Goal: Task Accomplishment & Management: Manage account settings

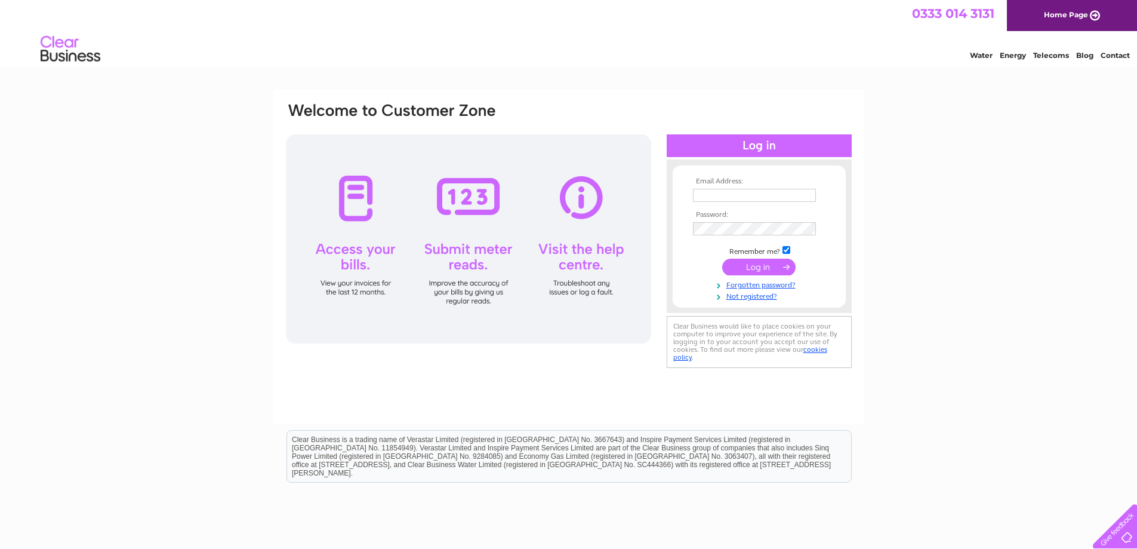
type input "angela@prprint.net"
click at [760, 267] on input "submit" at bounding box center [758, 267] width 73 height 17
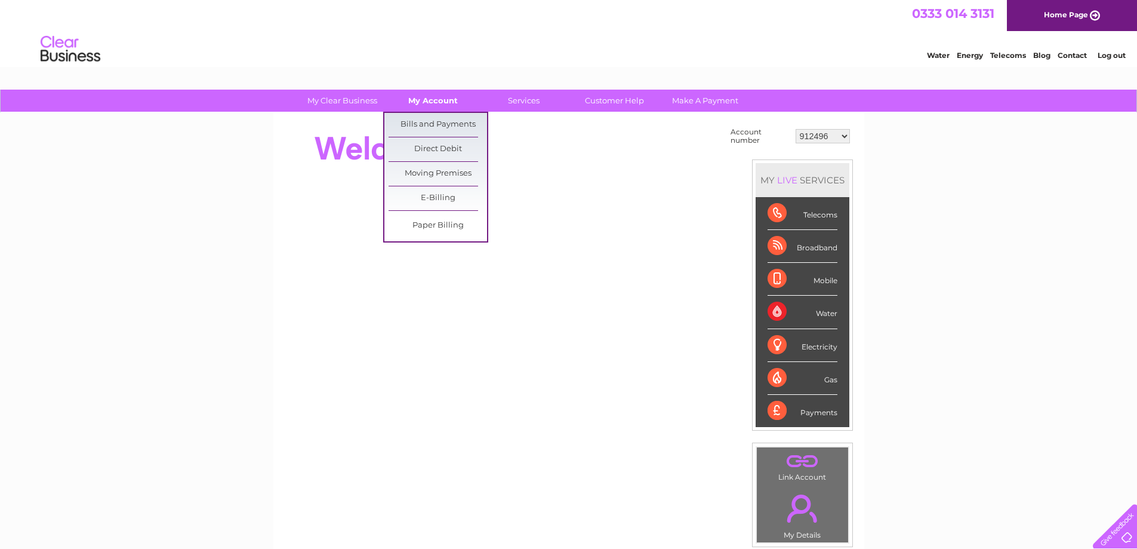
click at [435, 102] on link "My Account" at bounding box center [433, 101] width 99 height 22
click at [425, 119] on link "Bills and Payments" at bounding box center [438, 125] width 99 height 24
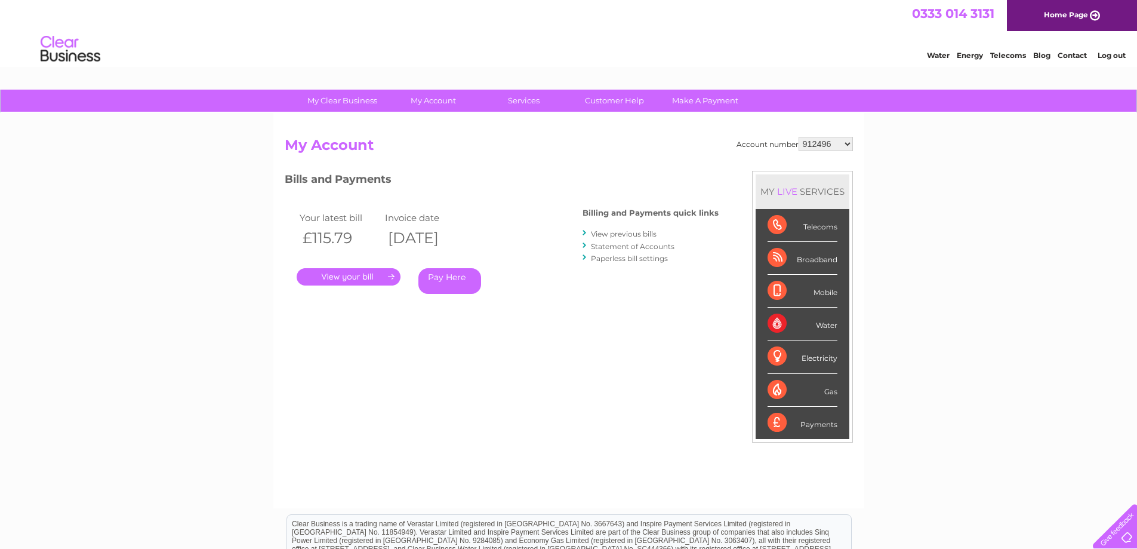
click at [847, 145] on select "912496 30291148" at bounding box center [826, 144] width 54 height 14
select select "30291148"
click at [799, 137] on select "912496 30291148" at bounding box center [826, 144] width 54 height 14
click at [362, 281] on link "." at bounding box center [349, 276] width 104 height 17
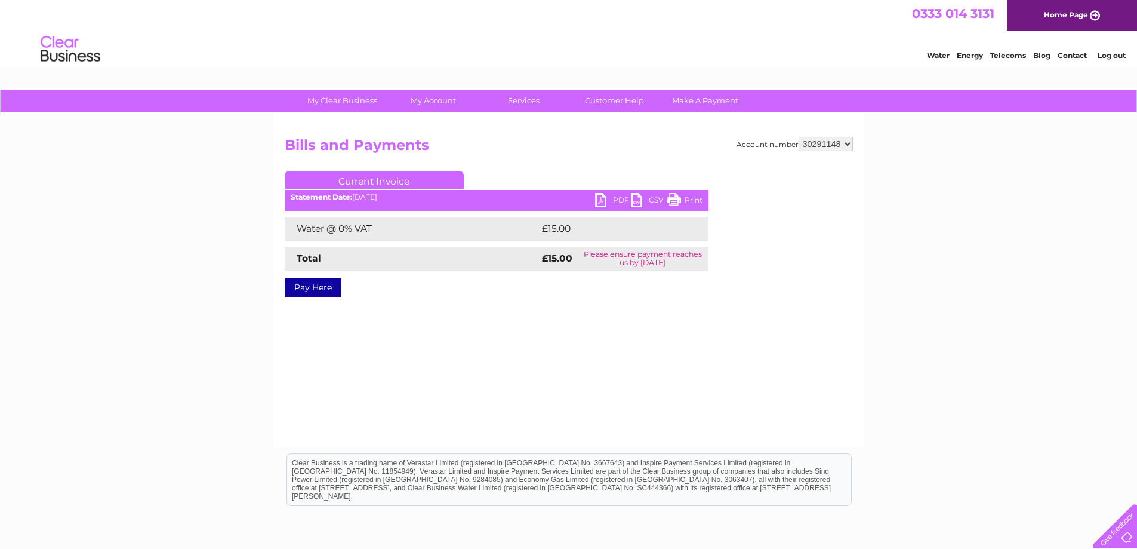
click at [602, 198] on link "PDF" at bounding box center [613, 201] width 36 height 17
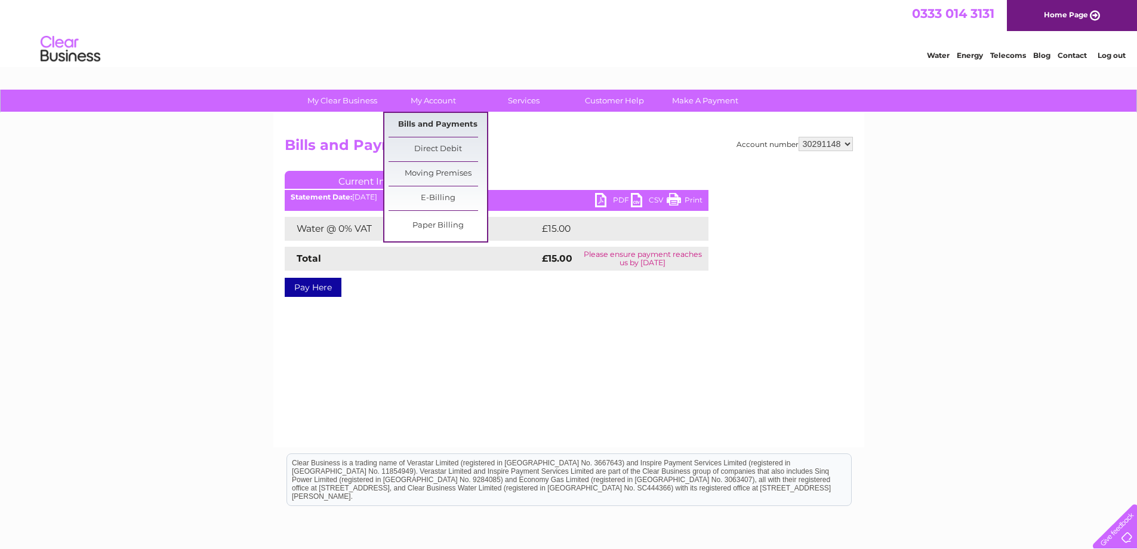
click at [432, 121] on link "Bills and Payments" at bounding box center [438, 125] width 99 height 24
